Goal: Navigation & Orientation: Find specific page/section

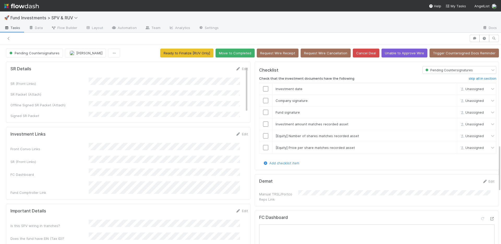
scroll to position [426, 0]
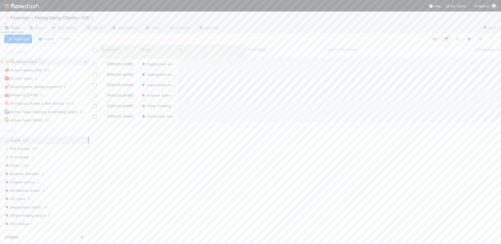
click at [83, 61] on icon at bounding box center [85, 61] width 5 height 3
click at [59, 118] on div "😱 Active Tasks [SPVs] 107" at bounding box center [46, 120] width 85 height 7
click at [211, 39] on div at bounding box center [285, 38] width 424 height 7
click at [83, 119] on icon at bounding box center [85, 119] width 5 height 3
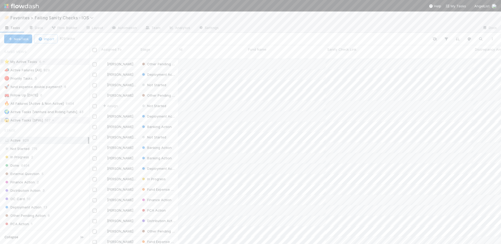
click at [58, 61] on div "⭐ My Active Tasks 6" at bounding box center [46, 61] width 85 height 7
